Goal: Navigation & Orientation: Find specific page/section

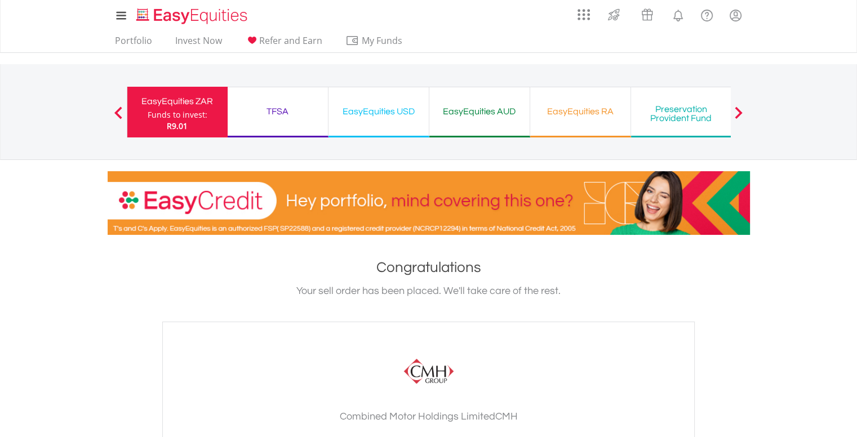
click at [740, 107] on span at bounding box center [739, 113] width 8 height 12
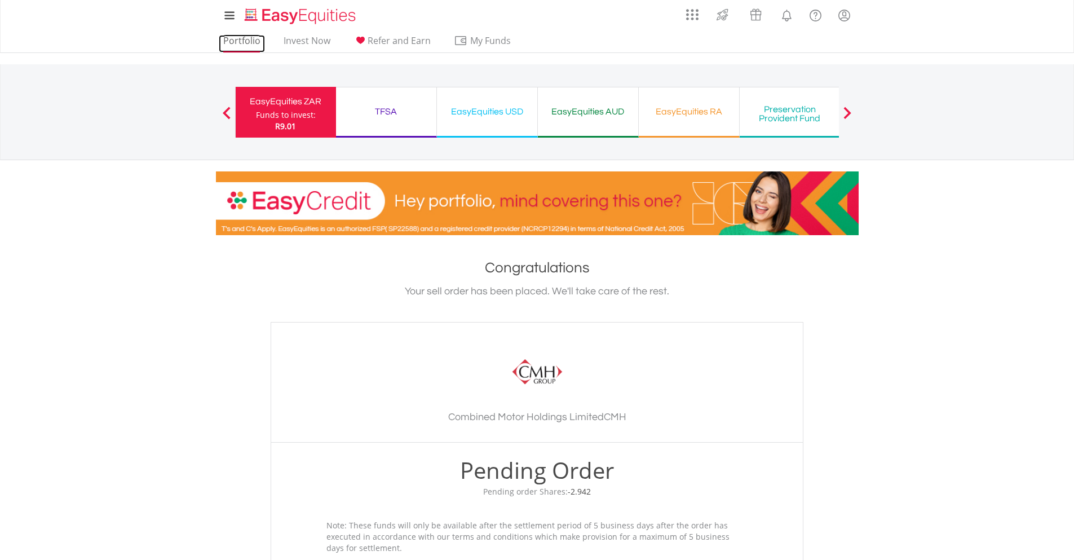
click at [228, 47] on link "Portfolio" at bounding box center [242, 43] width 46 height 17
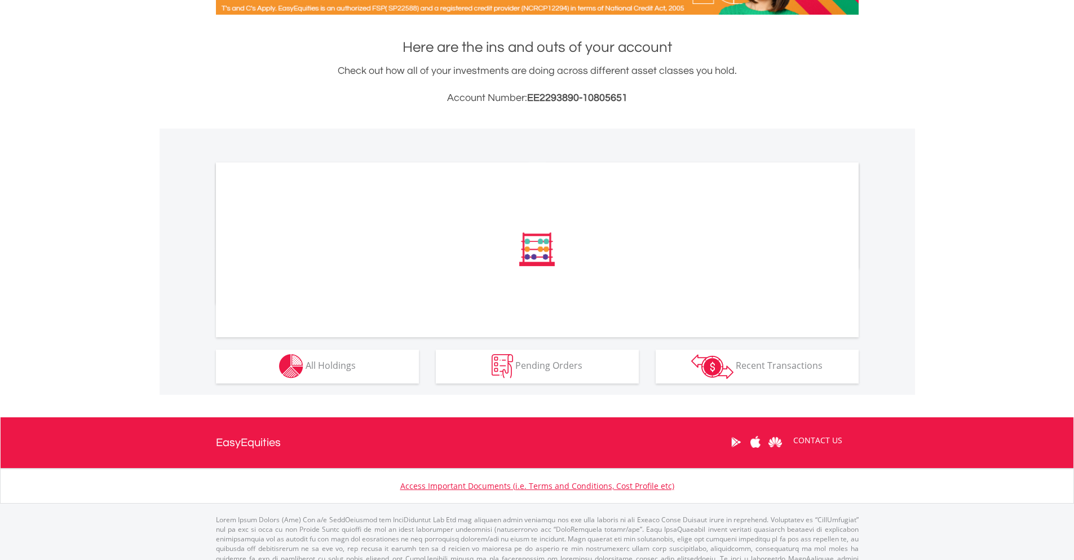
scroll to position [241, 0]
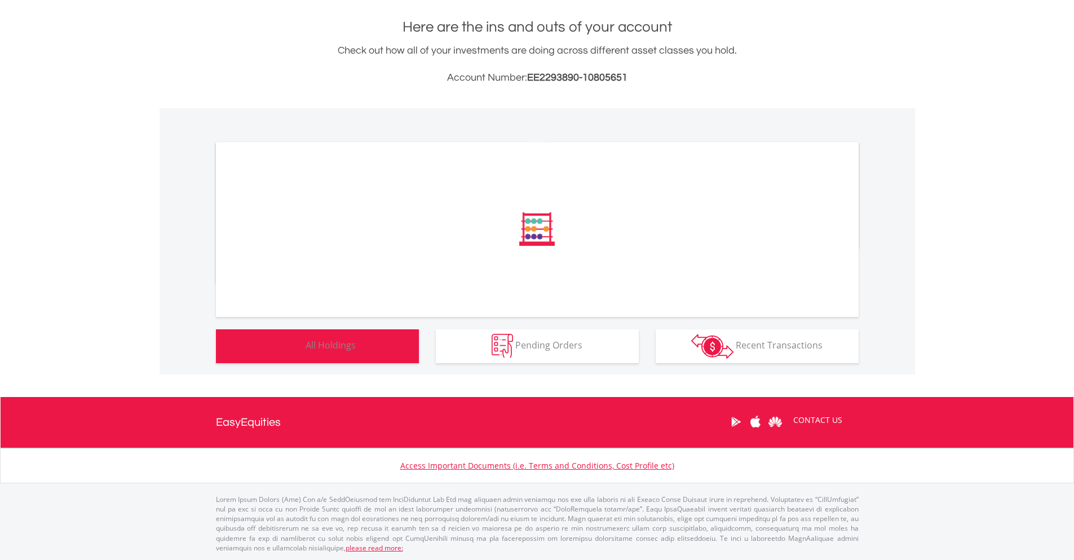
click at [372, 340] on button "Holdings All Holdings" at bounding box center [317, 346] width 203 height 34
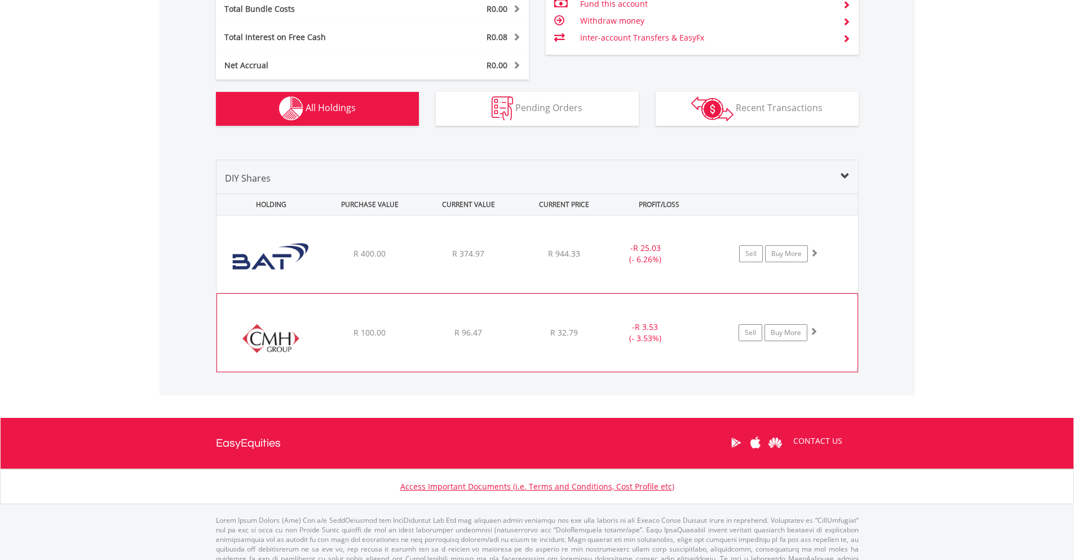
scroll to position [652, 0]
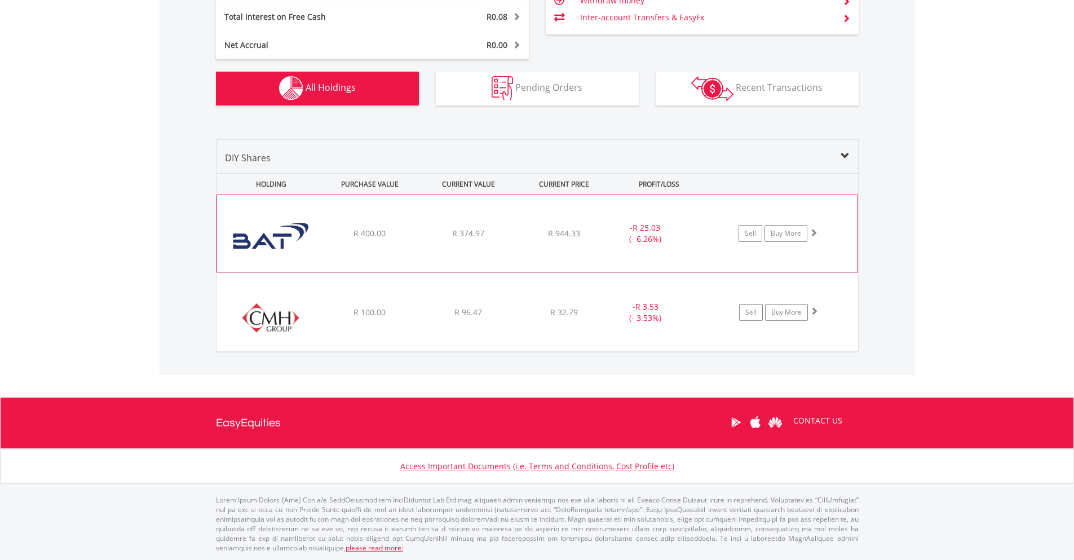
click at [812, 232] on span at bounding box center [813, 232] width 8 height 8
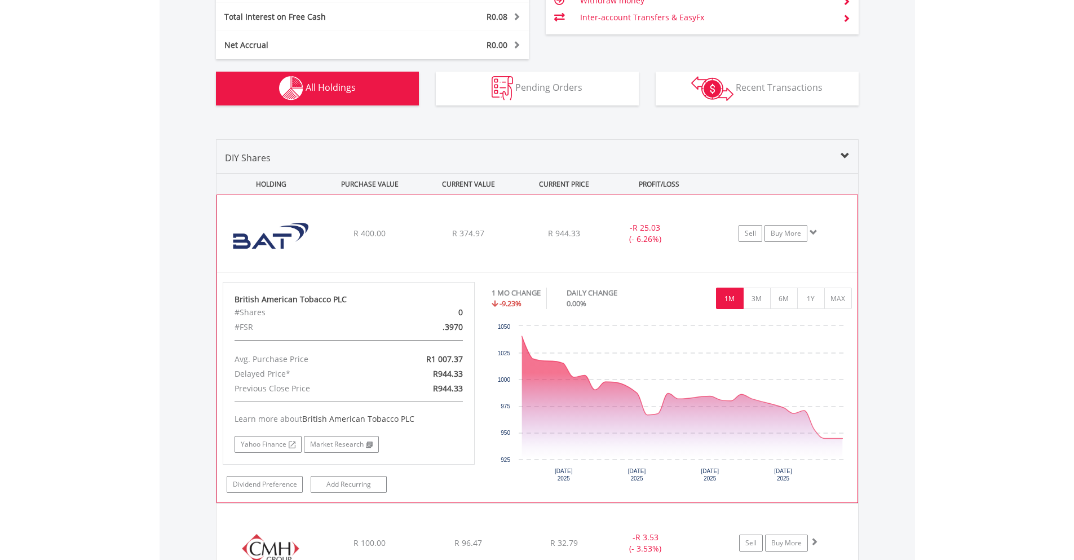
click at [812, 231] on span at bounding box center [813, 232] width 8 height 8
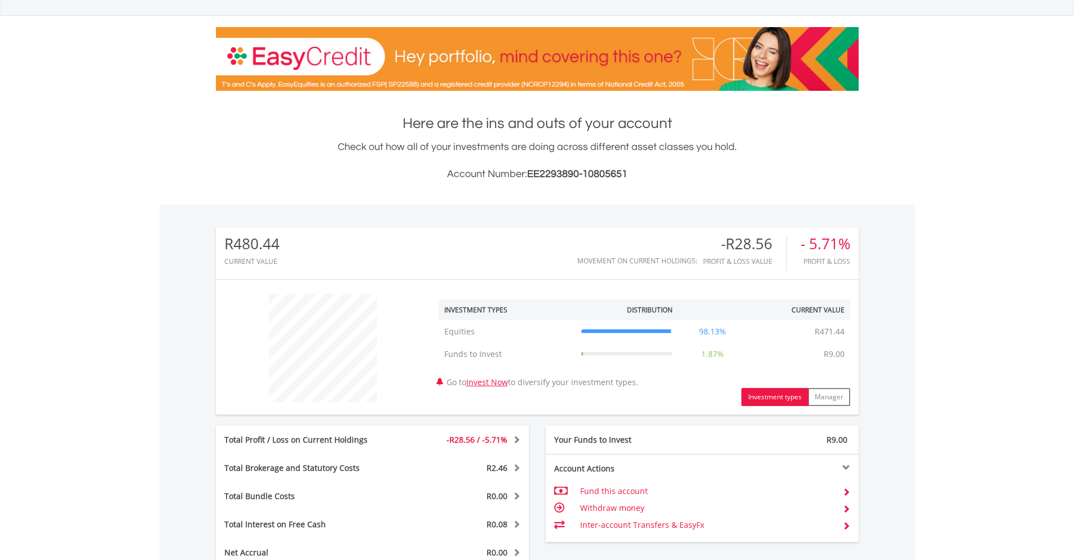
scroll to position [0, 0]
